Goal: Transaction & Acquisition: Purchase product/service

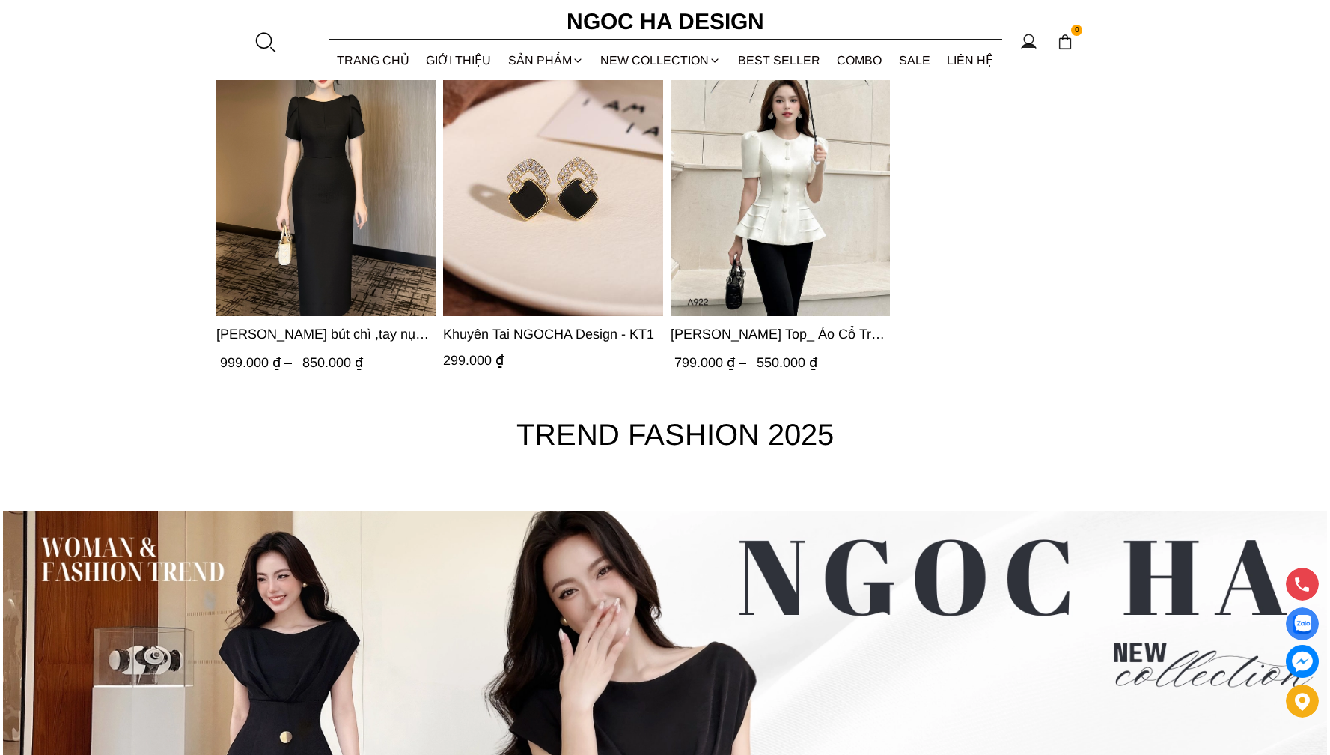
scroll to position [5505, 0]
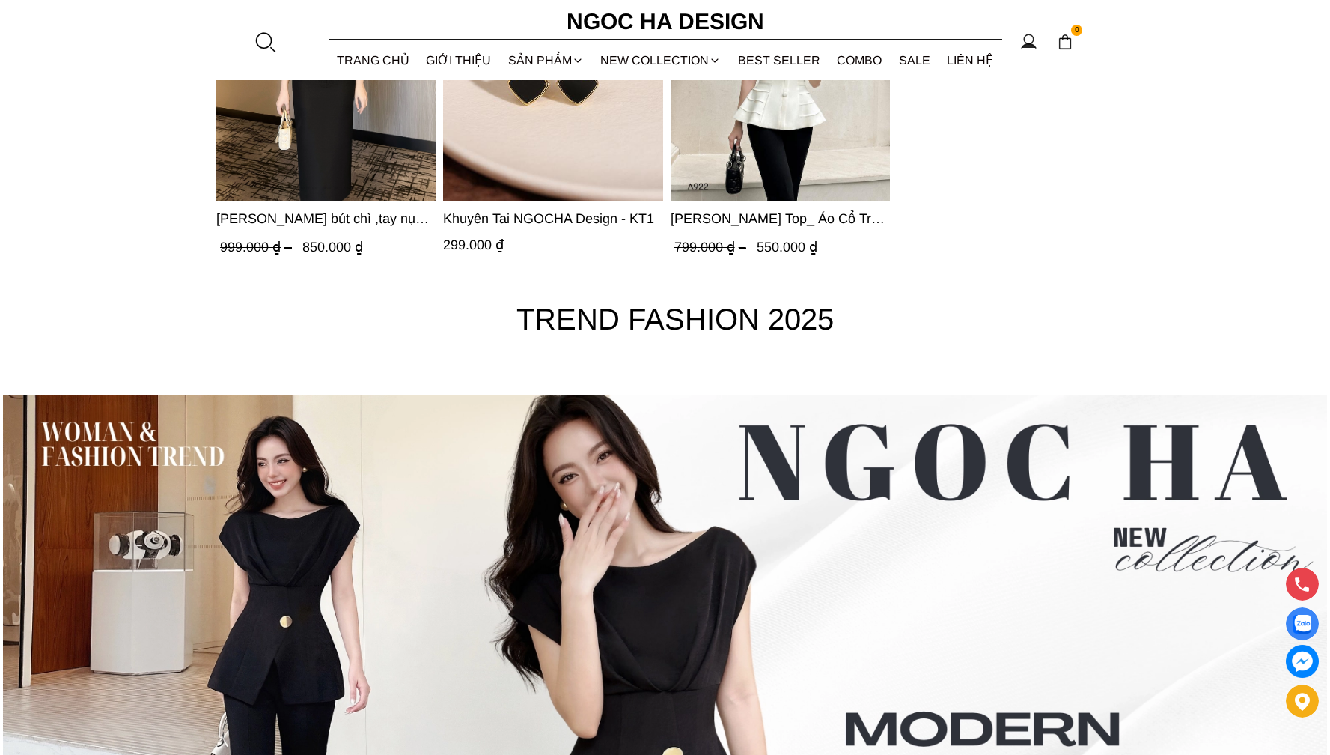
drag, startPoint x: 1333, startPoint y: 67, endPoint x: 1339, endPoint y: 748, distance: 681.3
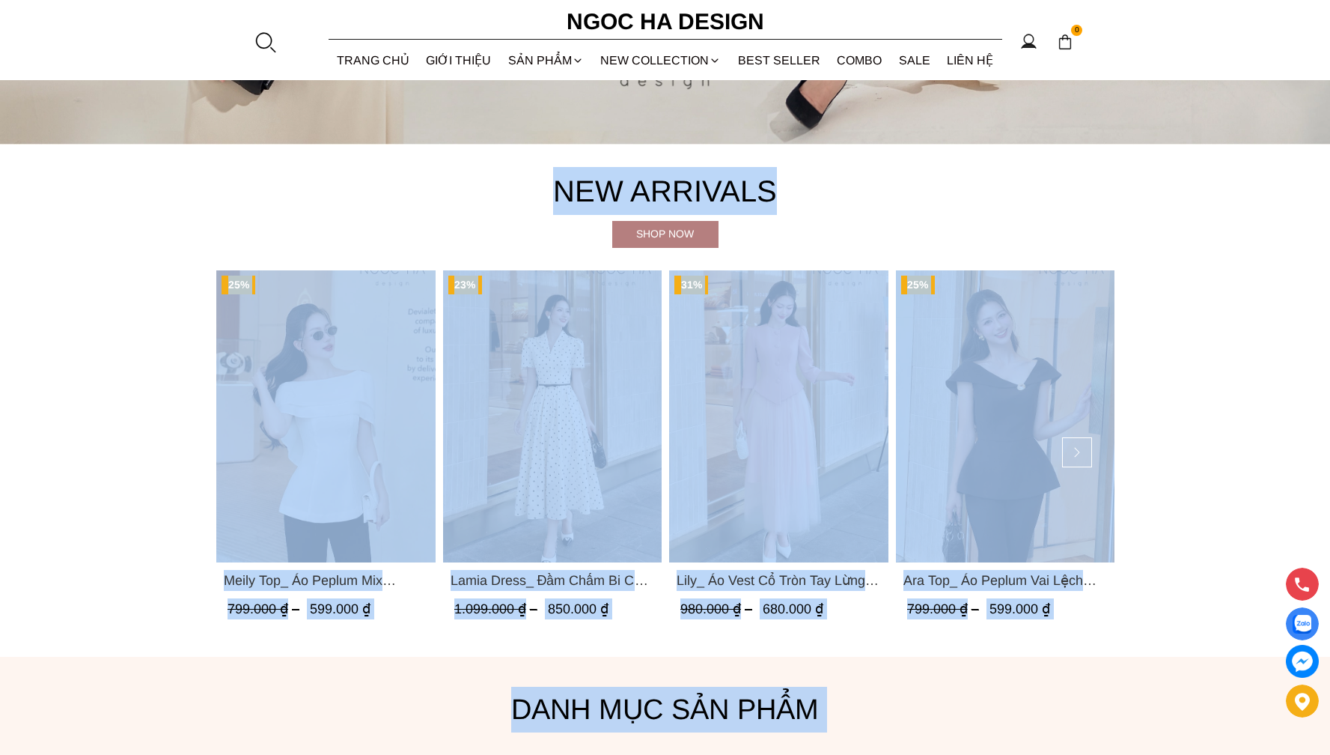
scroll to position [0, 0]
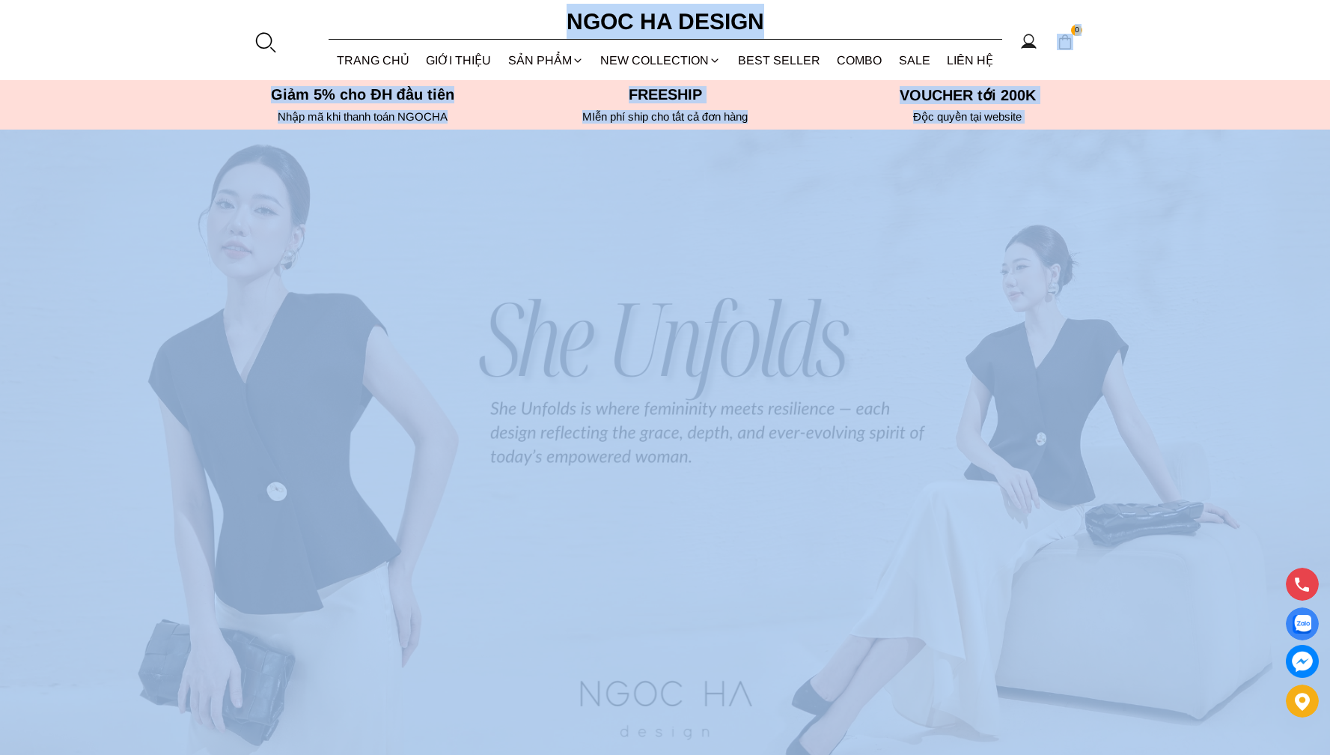
drag, startPoint x: 1341, startPoint y: 657, endPoint x: 1331, endPoint y: -84, distance: 741.2
click at [1142, 192] on img at bounding box center [665, 463] width 1330 height 666
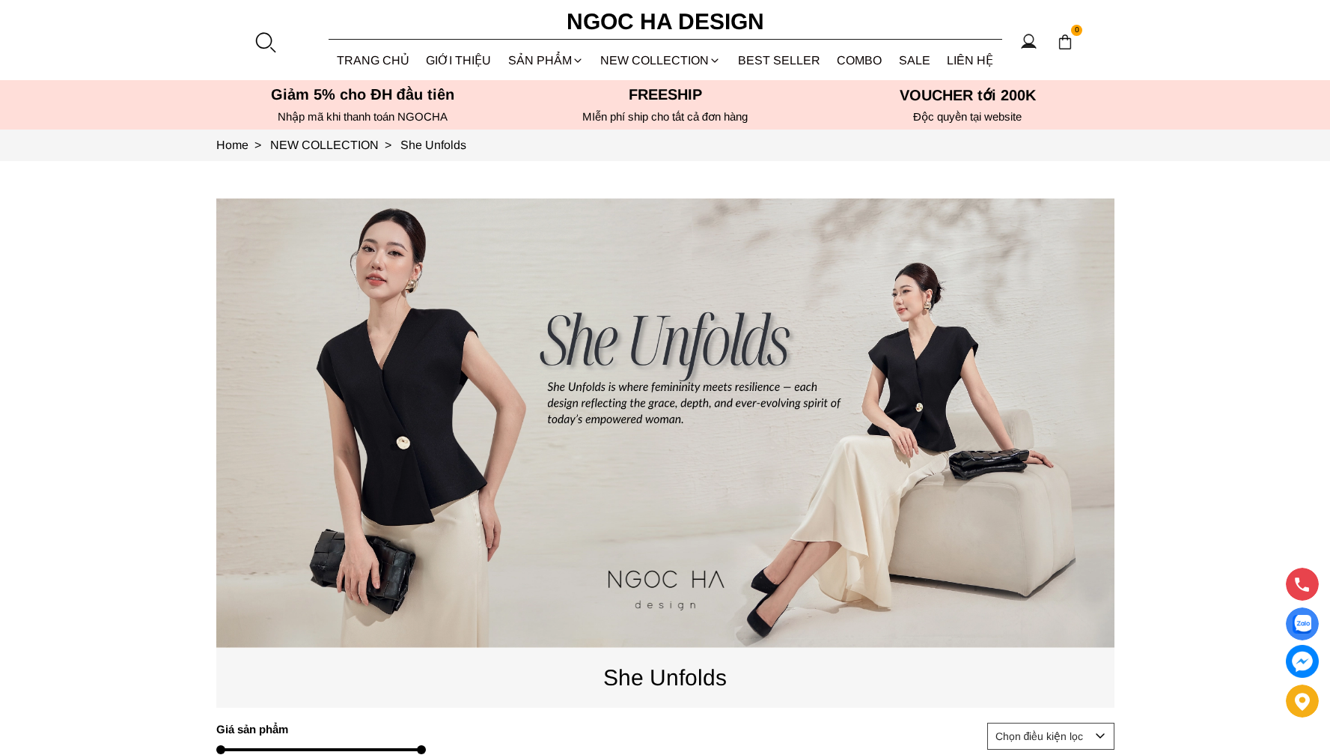
click at [1184, 73] on section "0 Trang chủ Giới thiệu Sản phẩm [GEOGRAPHIC_DATA] Áo thun Áo sơ mi Áo Peplum Áo…" at bounding box center [665, 40] width 1330 height 80
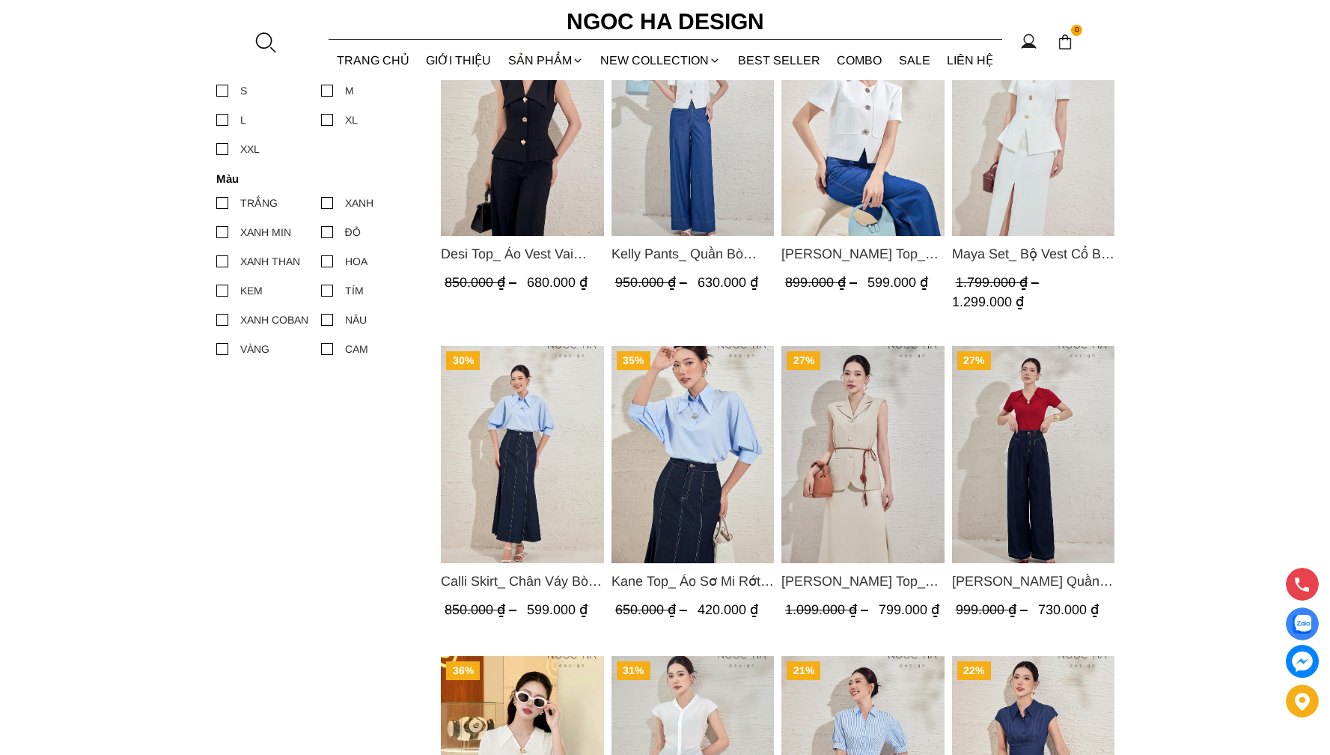
scroll to position [543, 0]
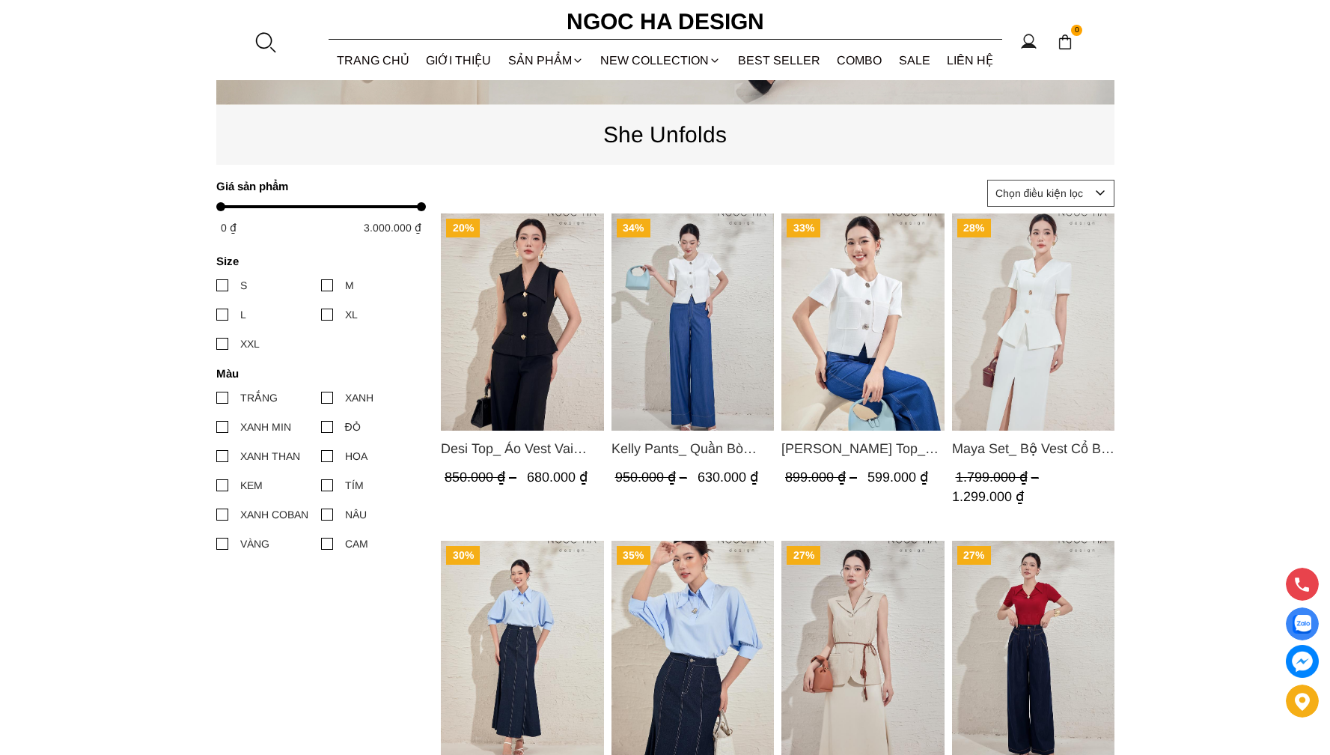
click at [666, 248] on img "Product image - Kelly Pants_ Quần Bò Suông Màu Xanh Q066" at bounding box center [692, 321] width 163 height 217
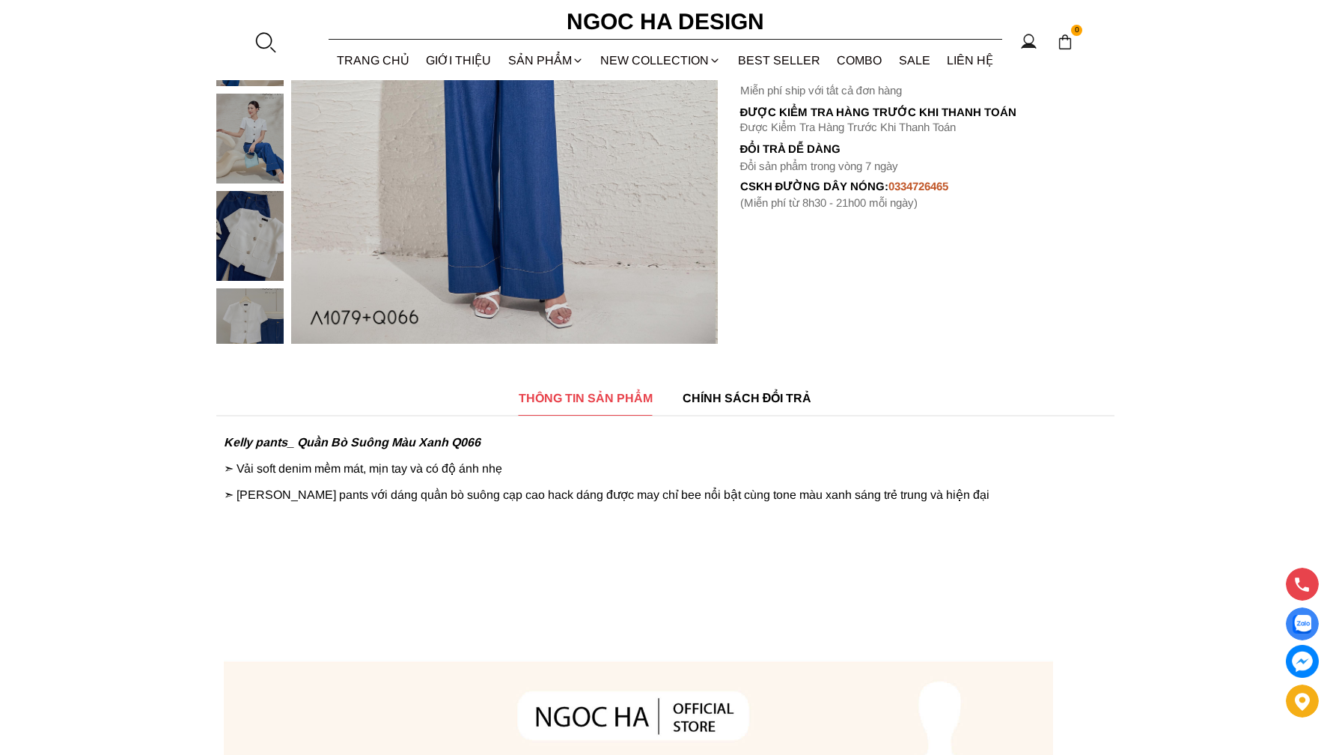
scroll to position [623, 0]
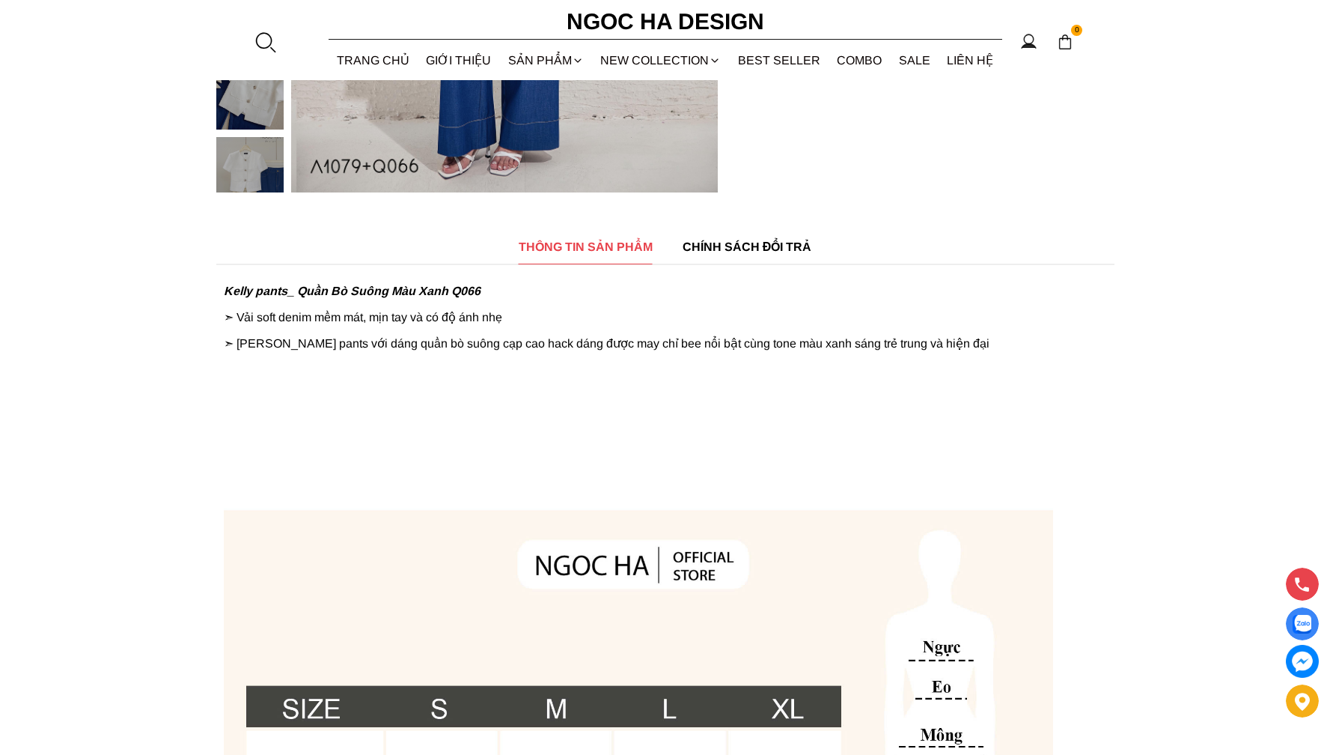
click at [740, 233] on div "CHÍNH SÁCH ĐỔI TRẢ" at bounding box center [748, 247] width 130 height 34
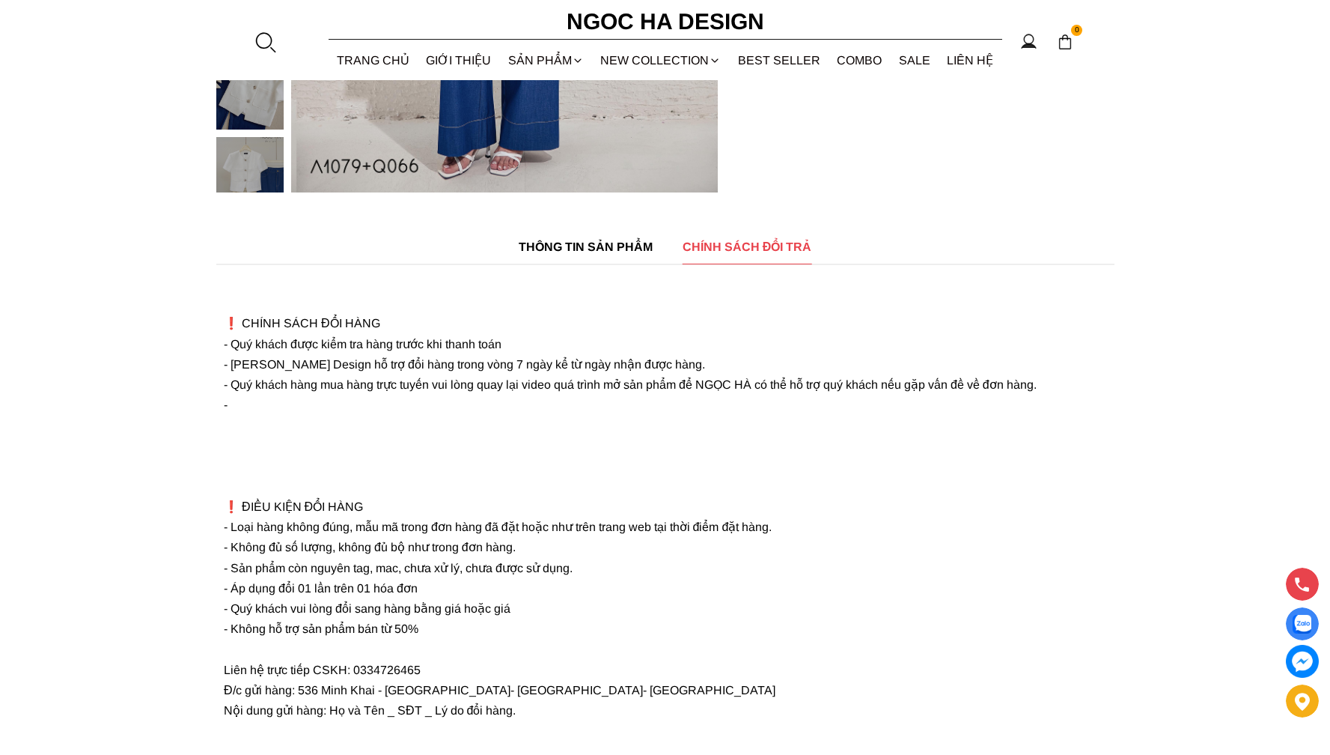
click at [652, 249] on span "THÔNG TIN SẢN PHẨM" at bounding box center [586, 246] width 134 height 19
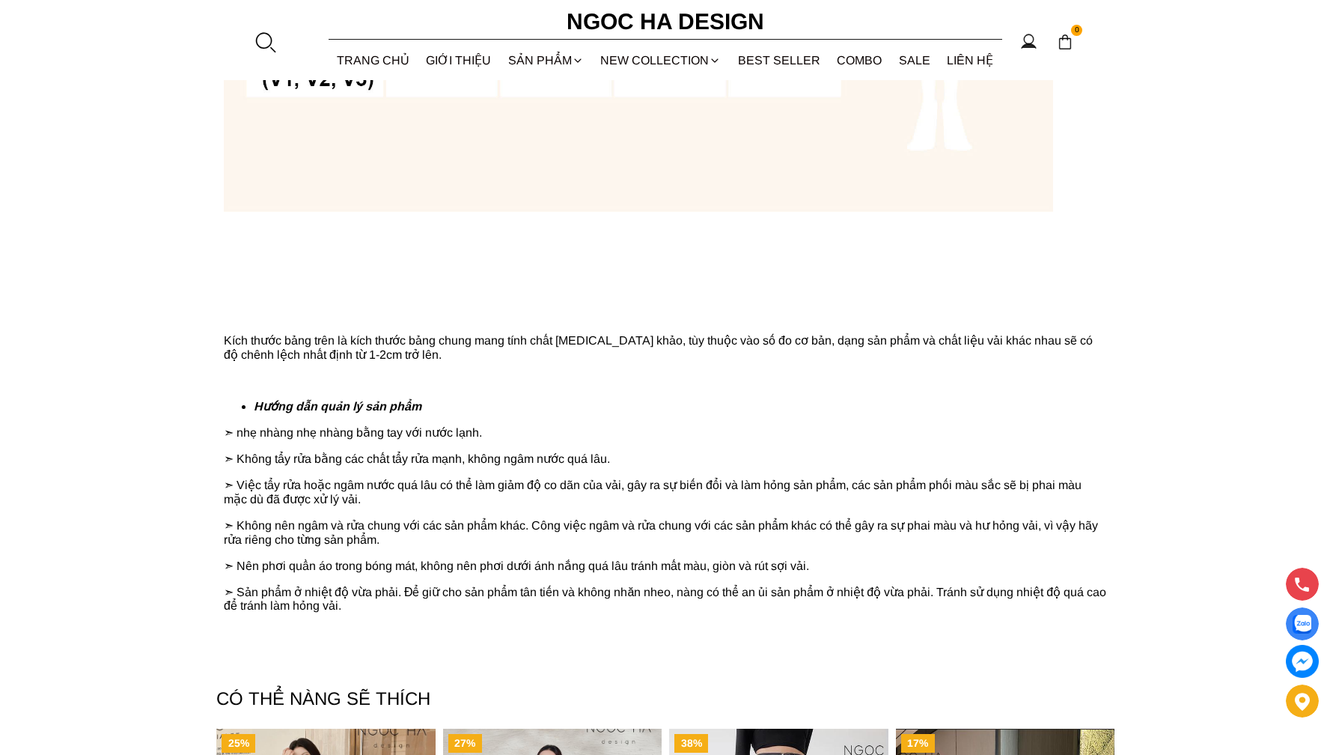
scroll to position [1669, 0]
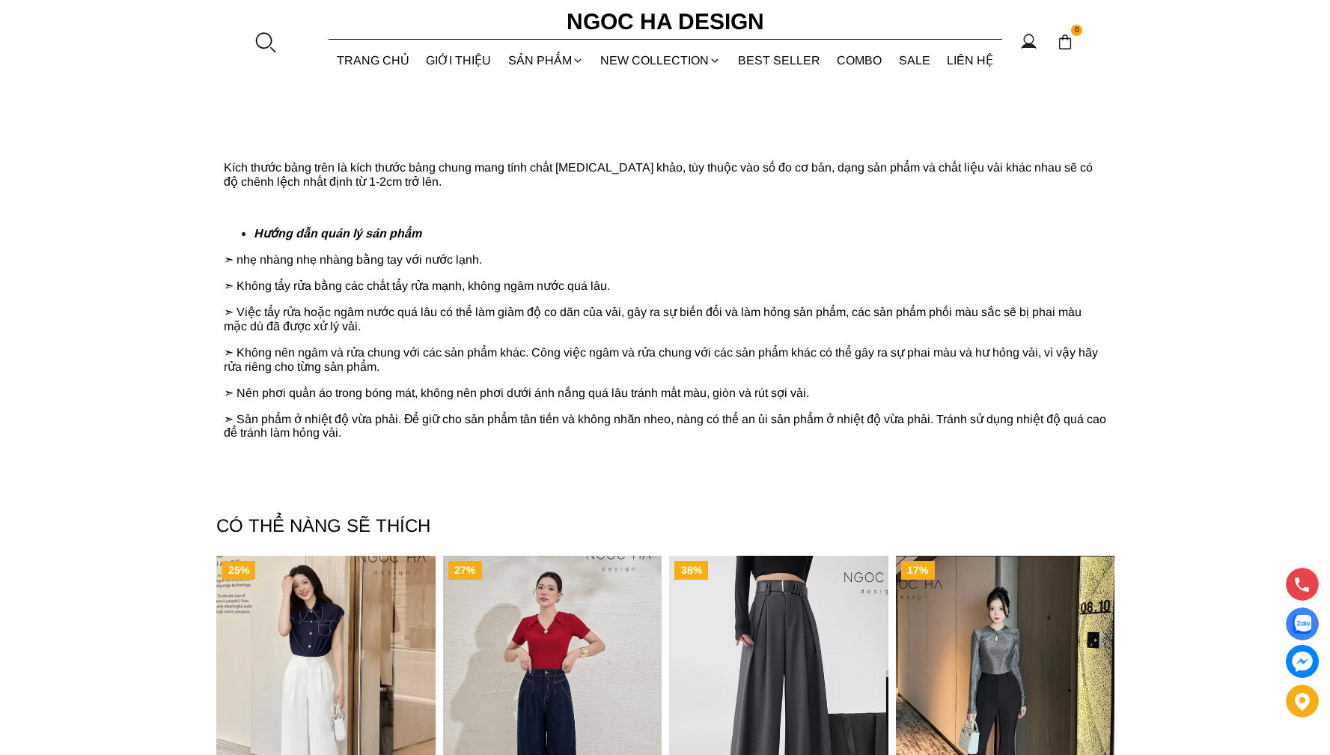
click at [1151, 615] on section "CÓ THỂ NÀNG SẼ THÍCH 25% Aline Pants_ Quần Suông Xếp Ly Mềm Q063 799.000 ₫ 599.…" at bounding box center [665, 700] width 1330 height 438
